Goal: Information Seeking & Learning: Learn about a topic

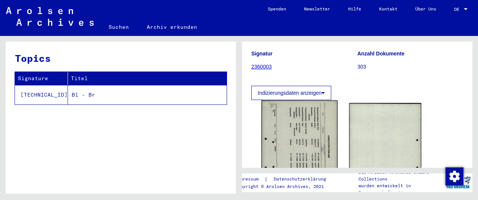
scroll to position [79, 0]
click at [293, 130] on img at bounding box center [300, 152] width 76 height 107
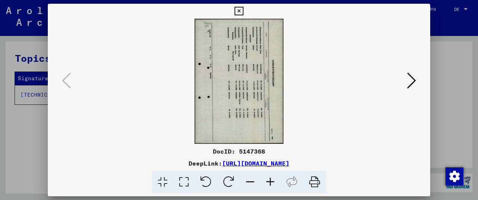
click at [226, 180] on icon at bounding box center [228, 181] width 23 height 23
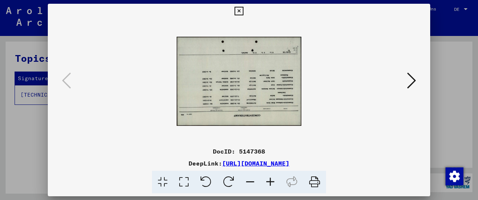
click at [228, 176] on icon at bounding box center [228, 181] width 23 height 23
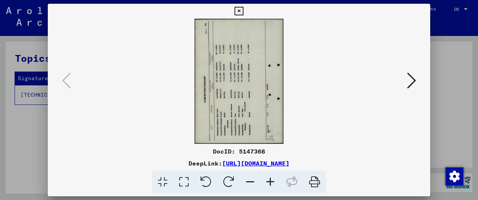
click at [228, 176] on icon at bounding box center [228, 181] width 23 height 23
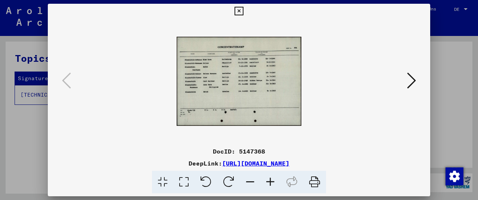
click at [246, 81] on img at bounding box center [239, 81] width 125 height 332
click at [269, 180] on icon at bounding box center [270, 181] width 20 height 23
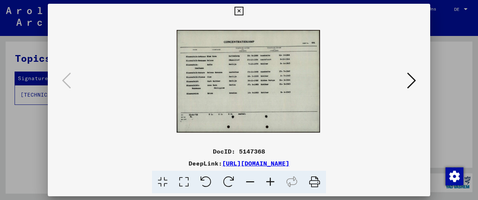
click at [225, 82] on img at bounding box center [249, 81] width 144 height 102
click at [275, 179] on icon at bounding box center [270, 181] width 20 height 23
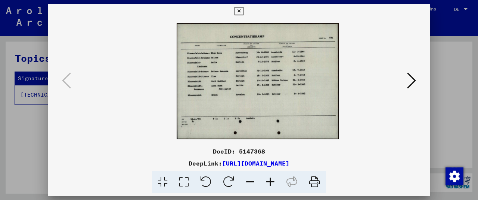
click at [275, 179] on icon at bounding box center [270, 181] width 20 height 23
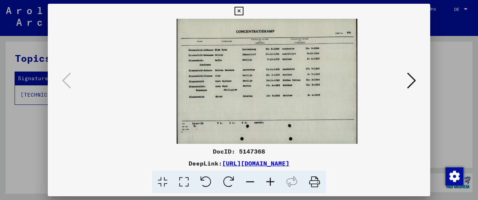
click at [275, 179] on icon at bounding box center [270, 181] width 20 height 23
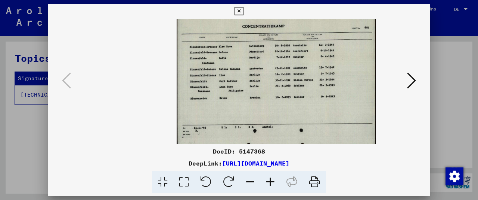
click at [275, 179] on icon at bounding box center [270, 181] width 20 height 23
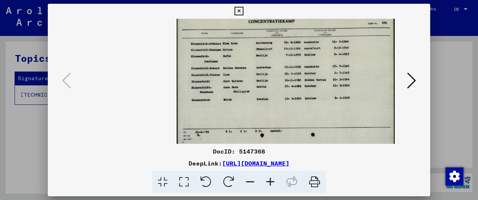
click at [275, 179] on icon at bounding box center [270, 181] width 20 height 23
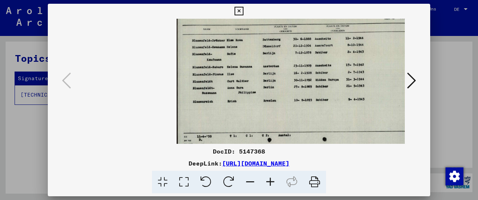
click at [275, 181] on icon at bounding box center [270, 181] width 20 height 23
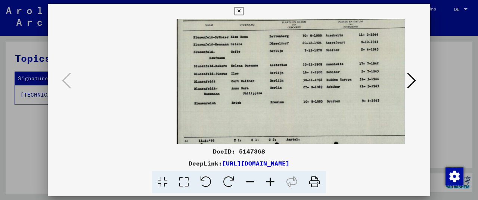
click at [243, 8] on icon at bounding box center [239, 11] width 9 height 9
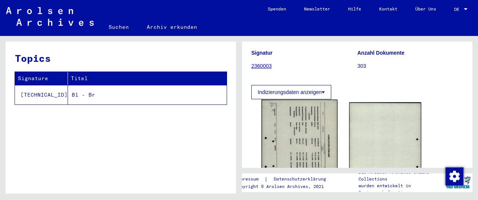
click at [318, 135] on img at bounding box center [300, 152] width 76 height 107
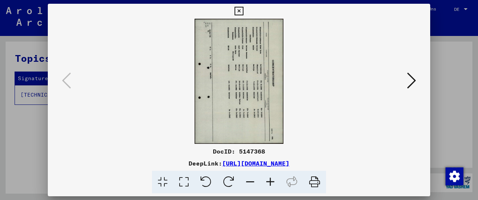
click at [208, 181] on icon at bounding box center [206, 181] width 23 height 23
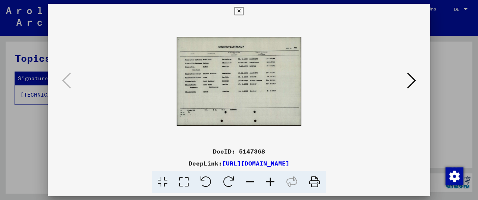
click at [274, 181] on icon at bounding box center [270, 181] width 20 height 23
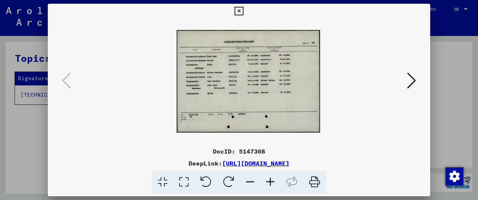
click at [274, 181] on icon at bounding box center [270, 181] width 20 height 23
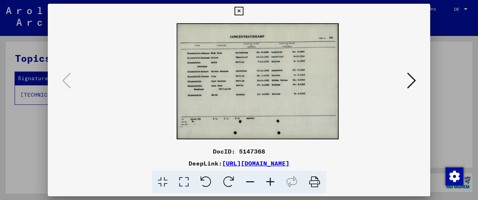
click at [274, 181] on icon at bounding box center [270, 181] width 20 height 23
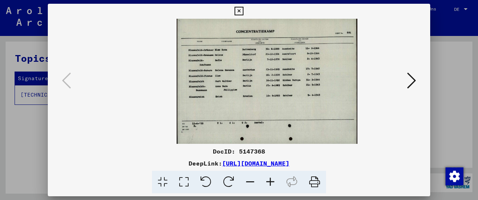
click at [274, 181] on icon at bounding box center [270, 181] width 20 height 23
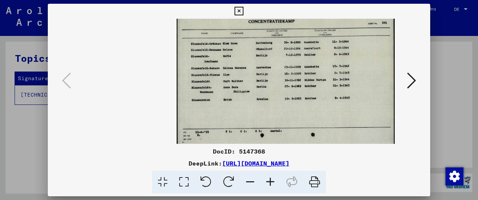
click at [274, 181] on icon at bounding box center [270, 181] width 20 height 23
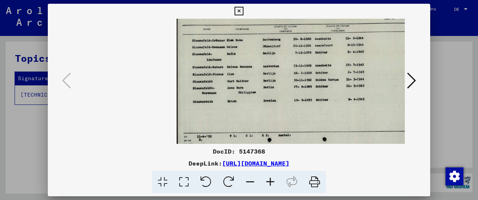
click at [274, 181] on icon at bounding box center [270, 181] width 20 height 23
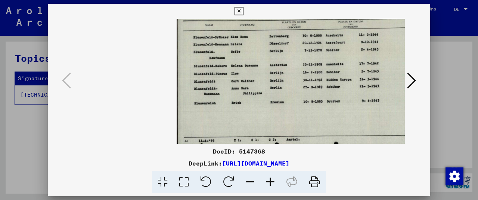
click at [274, 181] on icon at bounding box center [270, 181] width 20 height 23
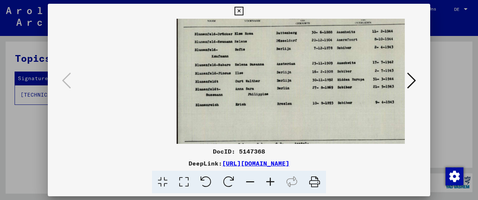
click at [274, 181] on icon at bounding box center [270, 181] width 20 height 23
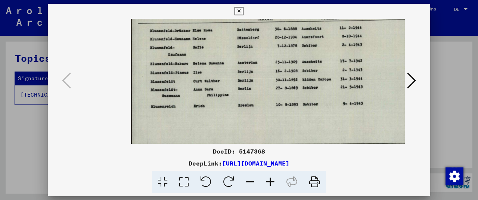
scroll to position [0, 63]
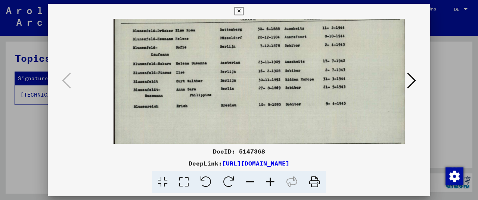
drag, startPoint x: 328, startPoint y: 85, endPoint x: 247, endPoint y: 99, distance: 83.0
click at [247, 99] on img at bounding box center [260, 80] width 293 height 209
click at [243, 10] on icon at bounding box center [239, 11] width 9 height 9
